Goal: Task Accomplishment & Management: Manage account settings

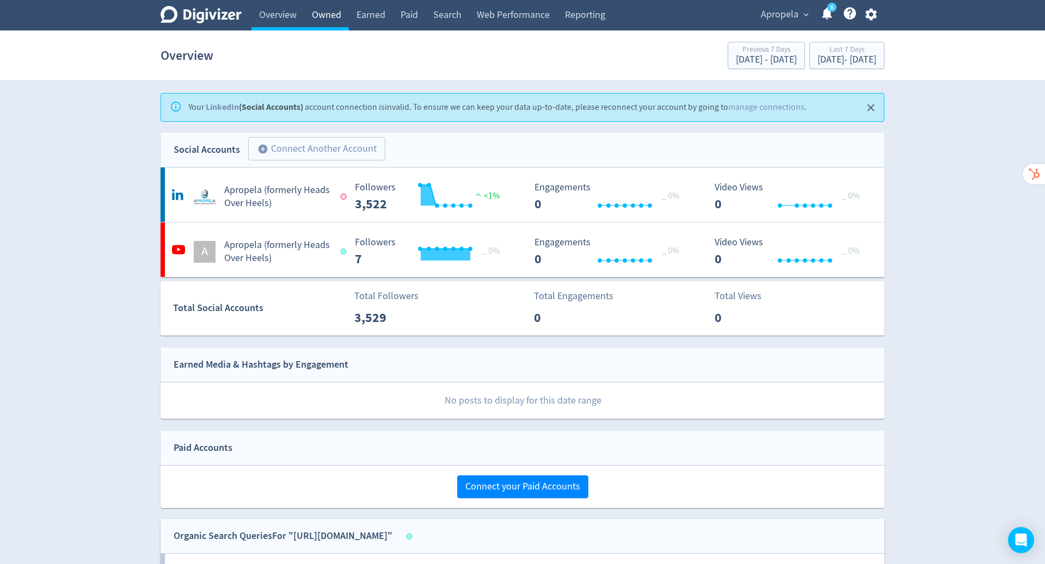
click at [327, 11] on link "Owned" at bounding box center [326, 15] width 45 height 30
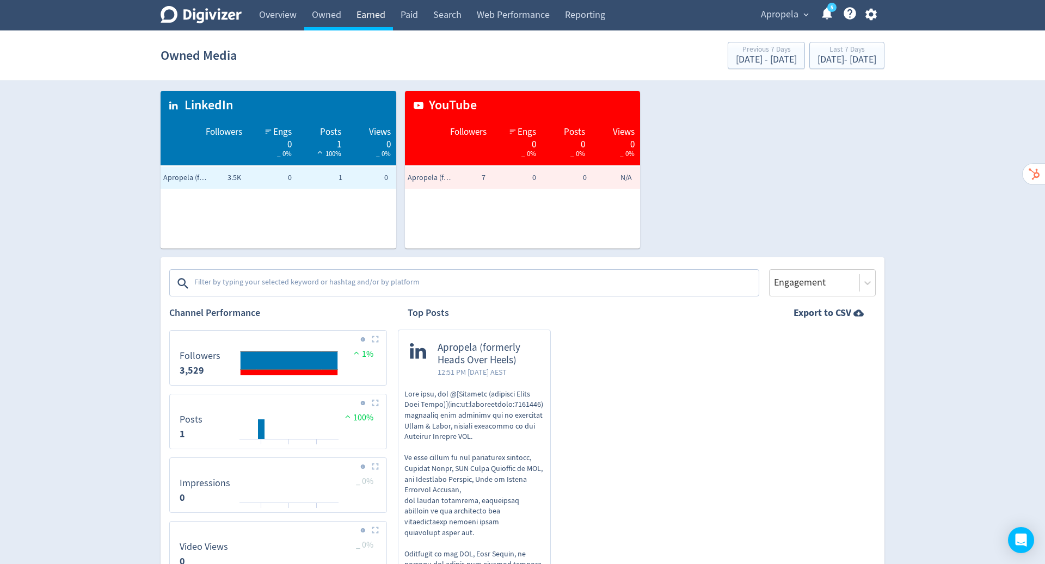
click at [362, 15] on link "Earned" at bounding box center [371, 15] width 44 height 30
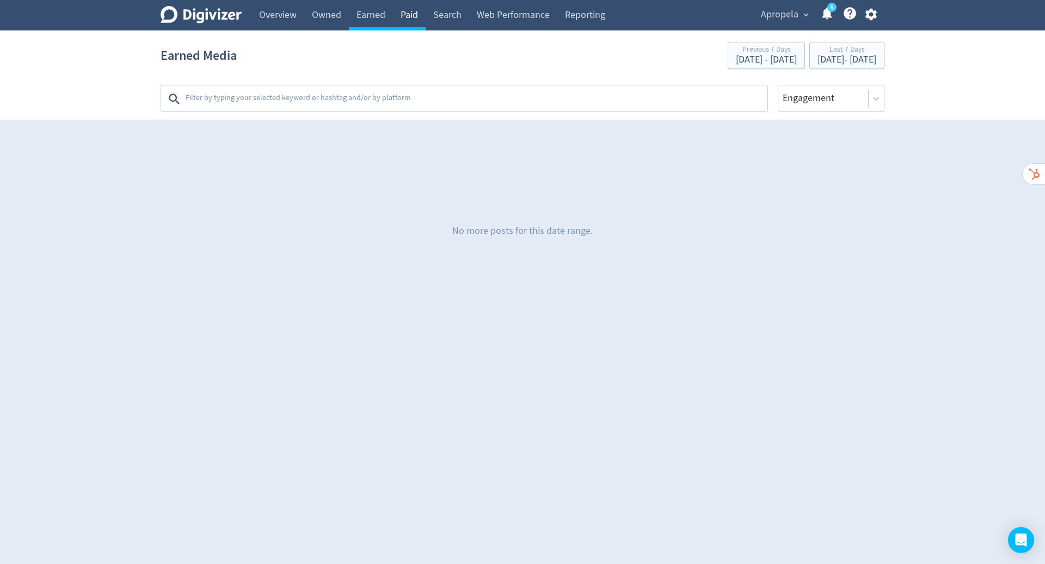
click at [411, 21] on link "Paid" at bounding box center [409, 15] width 33 height 30
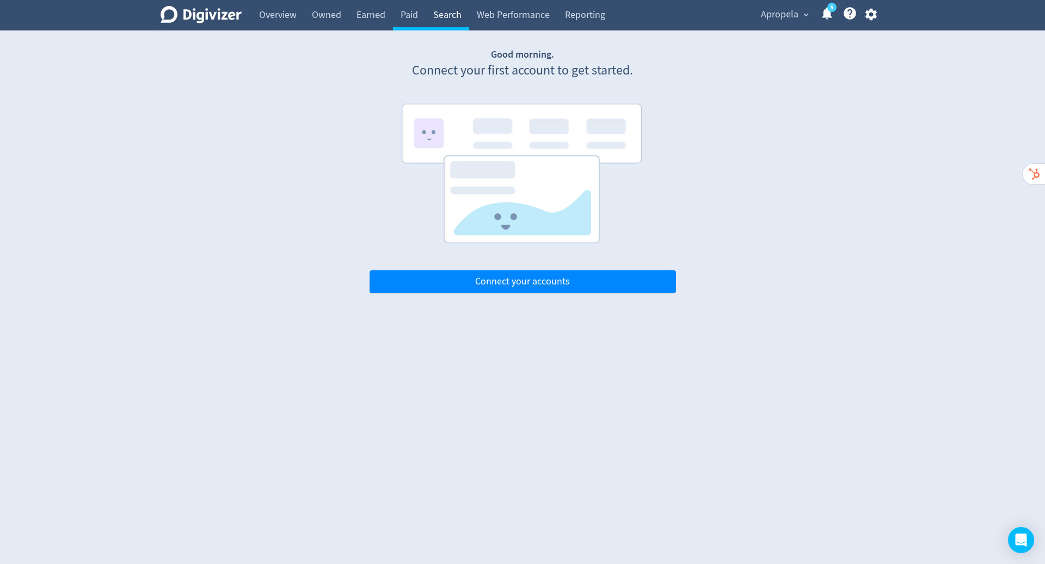
click at [454, 20] on link "Search" at bounding box center [448, 15] width 44 height 30
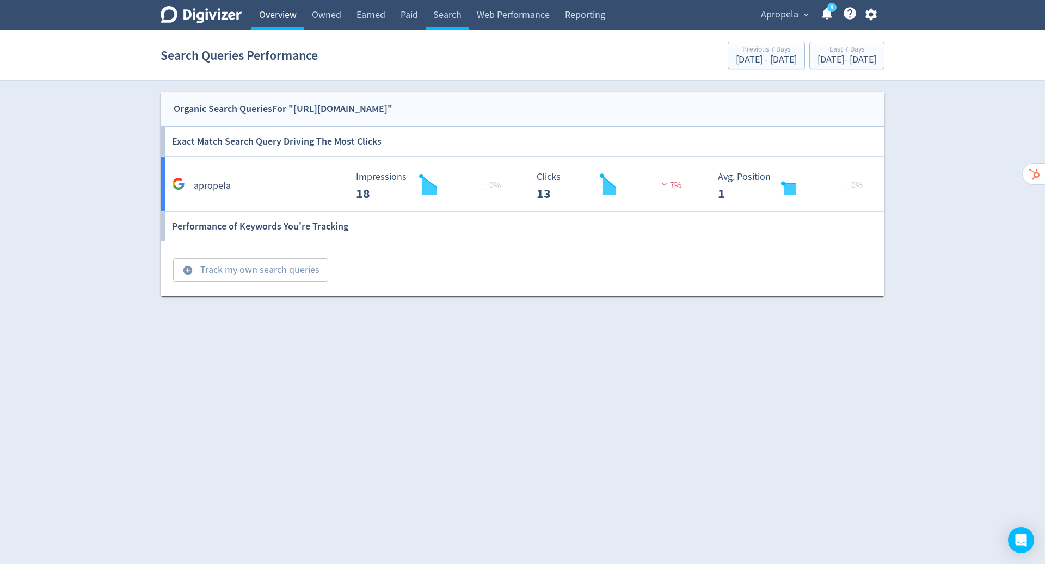
click at [260, 17] on link "Overview" at bounding box center [277, 15] width 53 height 30
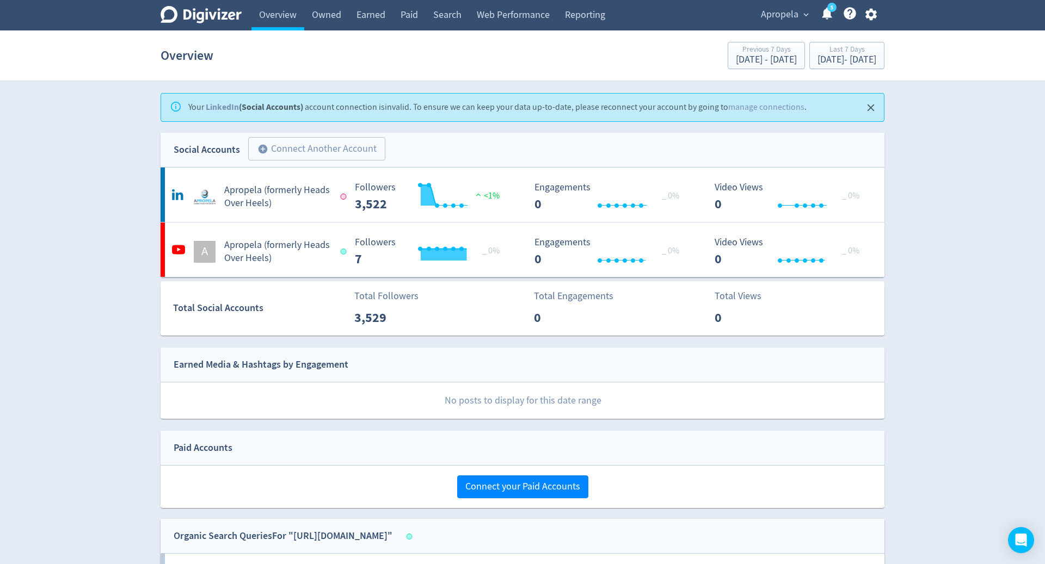
click at [786, 16] on span "Apropela" at bounding box center [780, 14] width 38 height 17
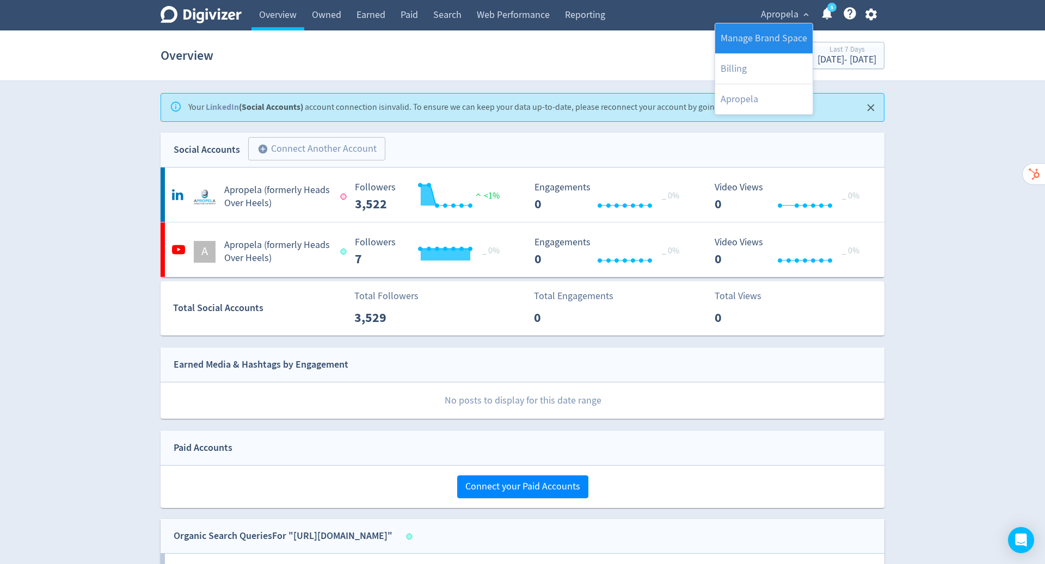
click at [764, 42] on link "Manage Brand Space" at bounding box center [763, 38] width 97 height 30
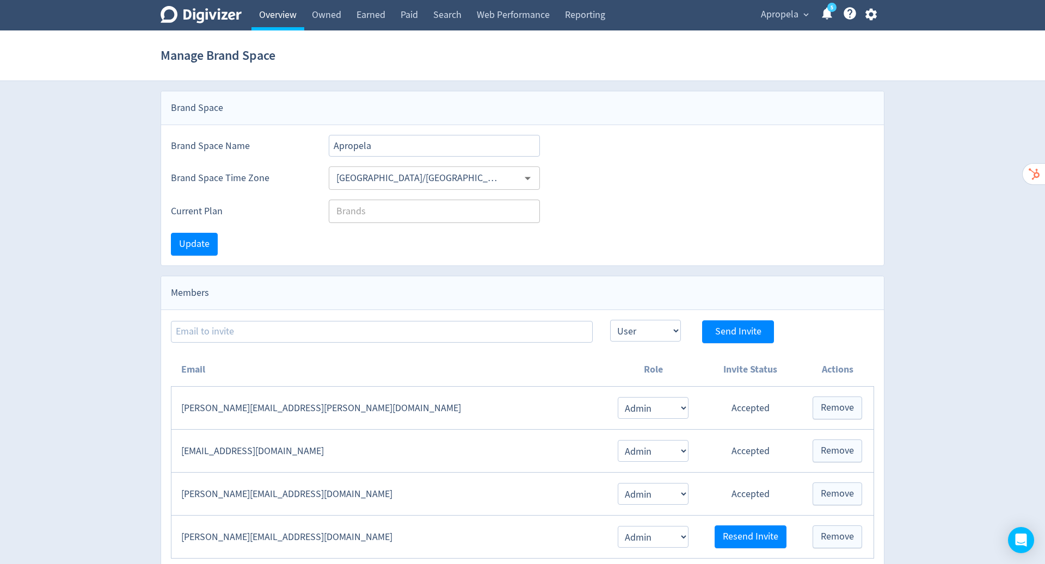
click at [269, 14] on link "Overview" at bounding box center [277, 15] width 53 height 30
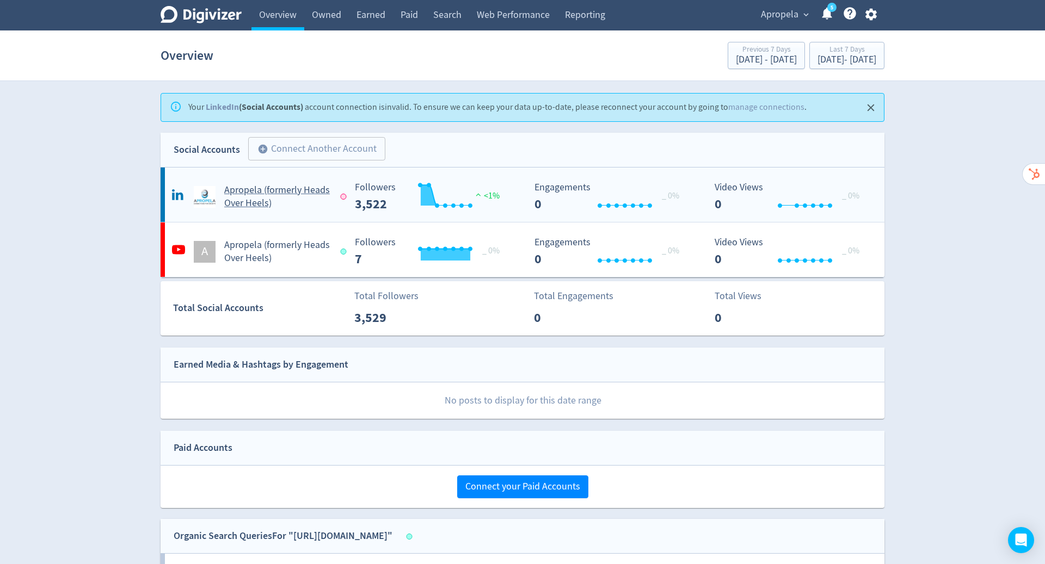
click at [293, 189] on h5 "Apropela (formerly Heads Over Heels)" at bounding box center [277, 197] width 106 height 26
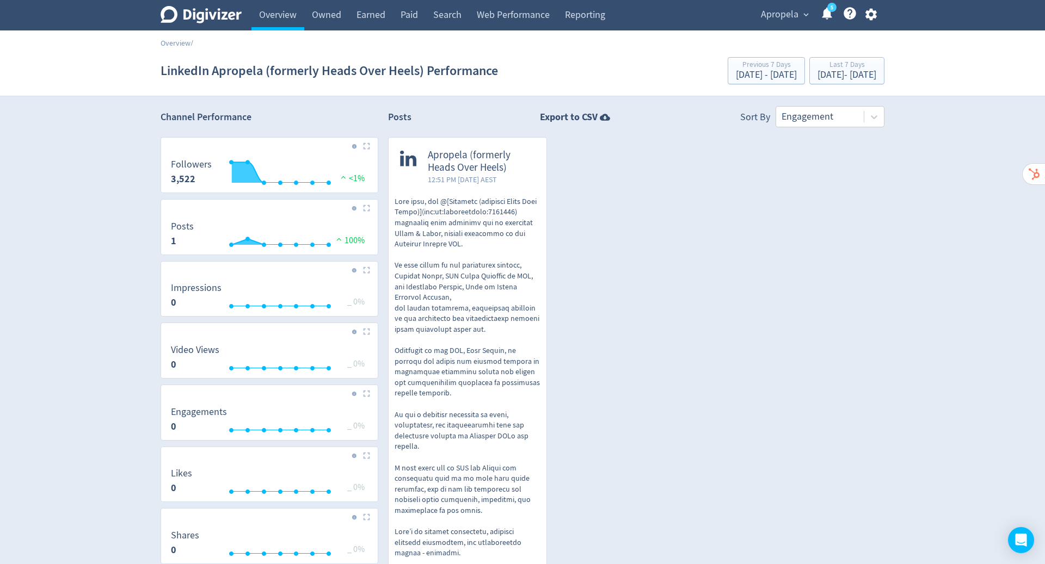
click at [453, 154] on span "Apropela (formerly Heads Over Heels)" at bounding box center [481, 161] width 107 height 25
click at [281, 14] on link "Overview" at bounding box center [277, 15] width 53 height 30
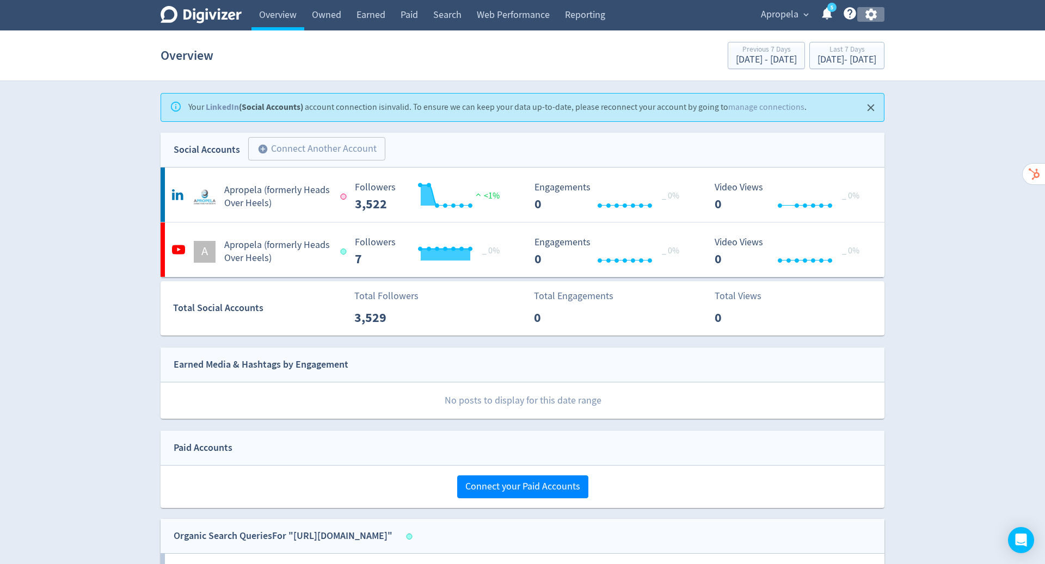
click at [870, 15] on icon "button" at bounding box center [871, 14] width 15 height 15
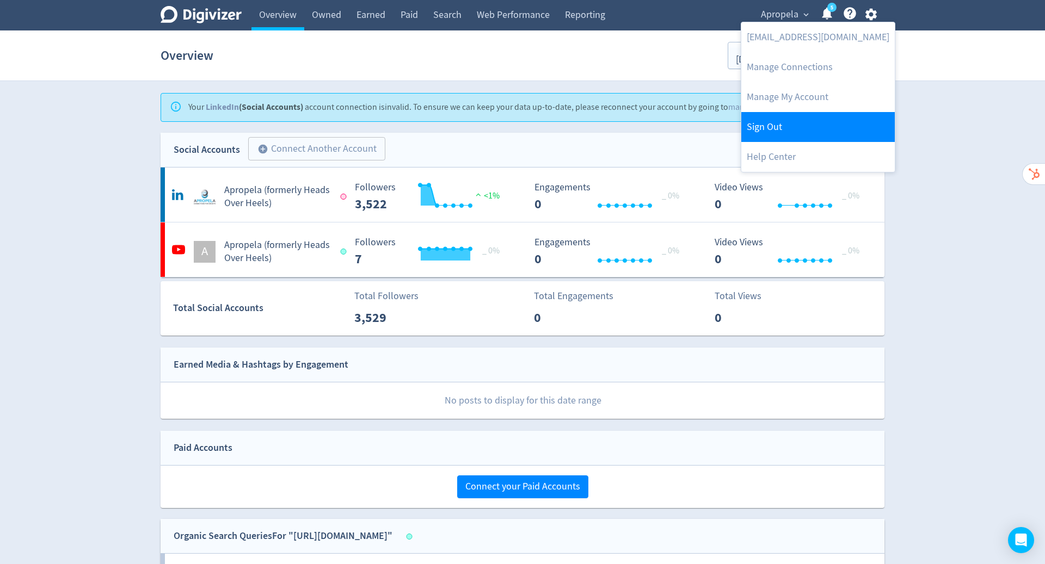
click at [816, 122] on link "Sign Out" at bounding box center [817, 127] width 153 height 30
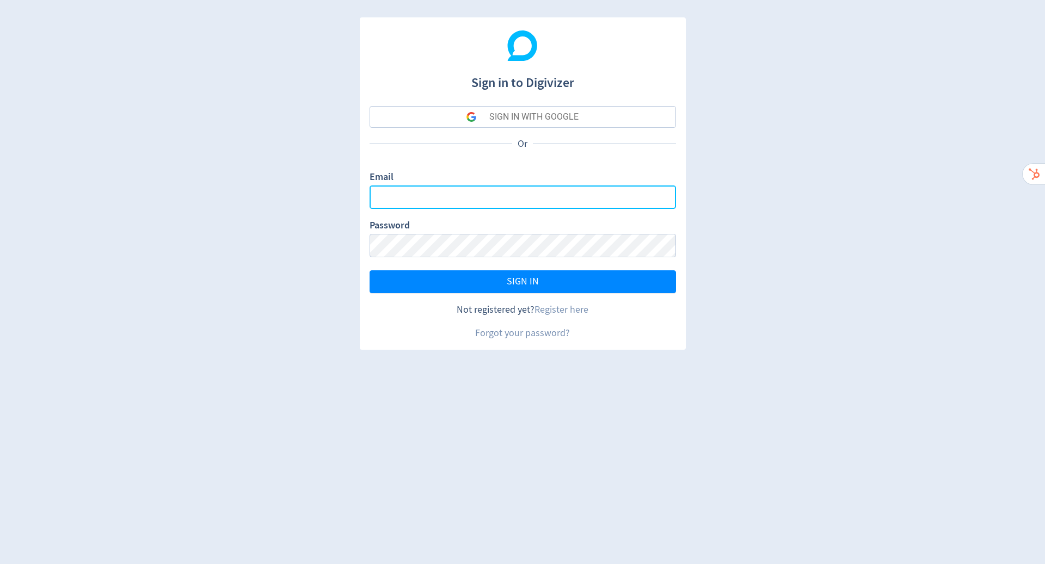
click at [564, 190] on input "Email" at bounding box center [523, 197] width 306 height 23
type input "[PERSON_NAME][EMAIL_ADDRESS][PERSON_NAME][DOMAIN_NAME]"
